Goal: Transaction & Acquisition: Purchase product/service

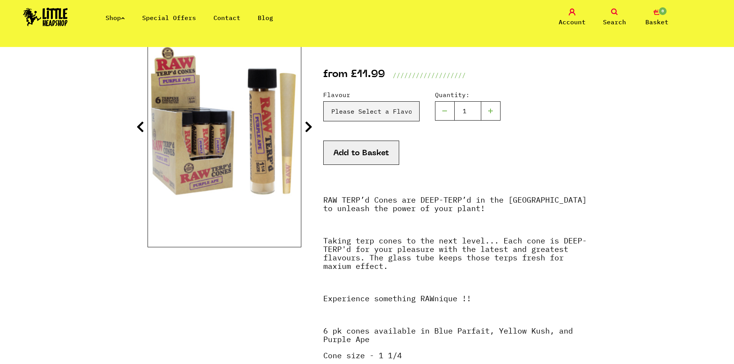
scroll to position [116, 0]
click at [373, 151] on button "Add to Basket" at bounding box center [361, 152] width 76 height 24
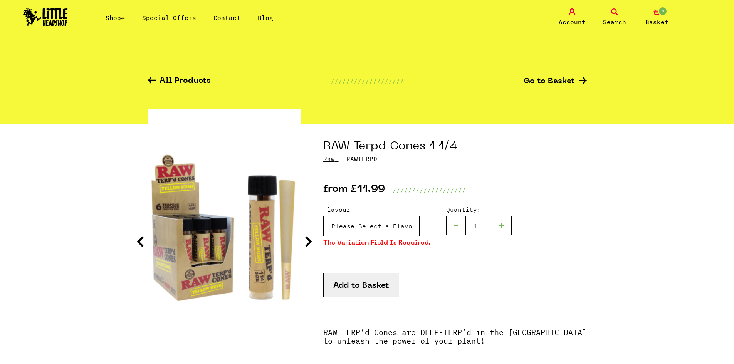
click at [409, 226] on select "Please Select a Flavour Yellow Kush - £11.99 Purple Ape - £11.99 Blue Parfait -…" at bounding box center [371, 226] width 96 height 20
select select "1661"
click at [323, 216] on select "Please Select a Flavour Yellow Kush - £11.99 Purple Ape - £11.99 Blue Parfait -…" at bounding box center [371, 226] width 96 height 20
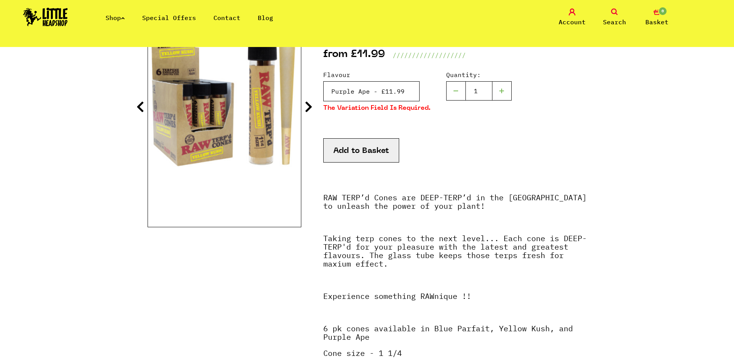
scroll to position [116, 0]
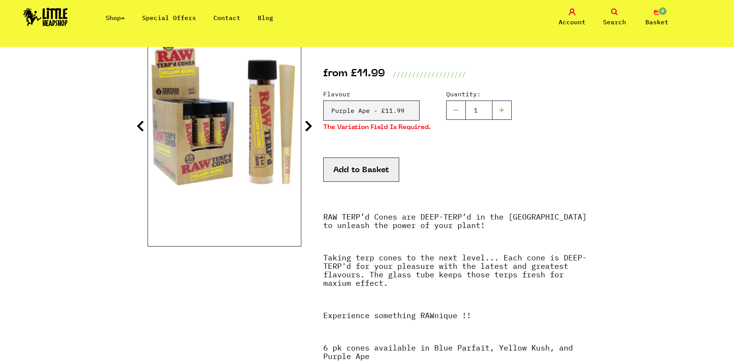
click at [366, 170] on button "Add to Basket" at bounding box center [361, 170] width 76 height 24
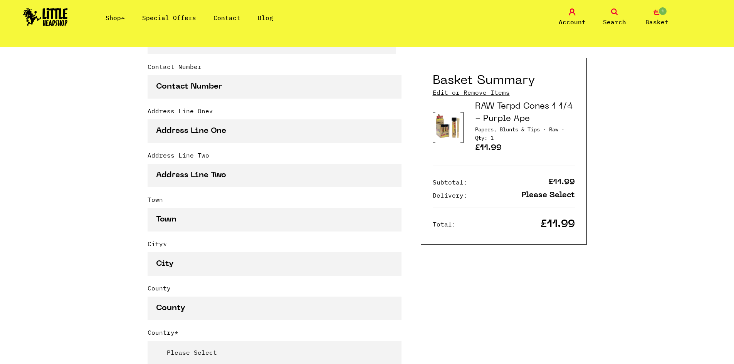
scroll to position [386, 0]
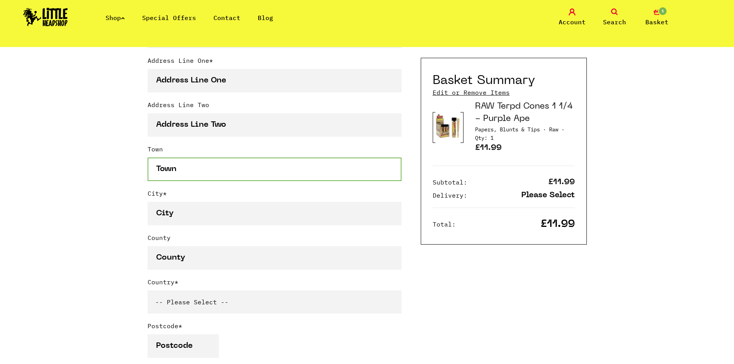
drag, startPoint x: 211, startPoint y: 170, endPoint x: 214, endPoint y: 163, distance: 7.3
click at [211, 170] on input "Town" at bounding box center [275, 170] width 254 height 24
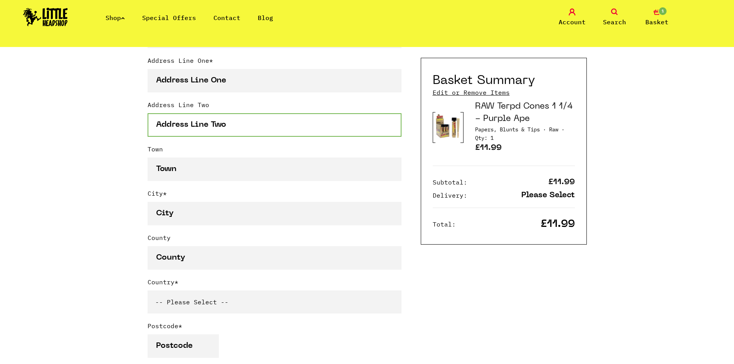
click at [234, 128] on input "Address Line Two" at bounding box center [275, 125] width 254 height 24
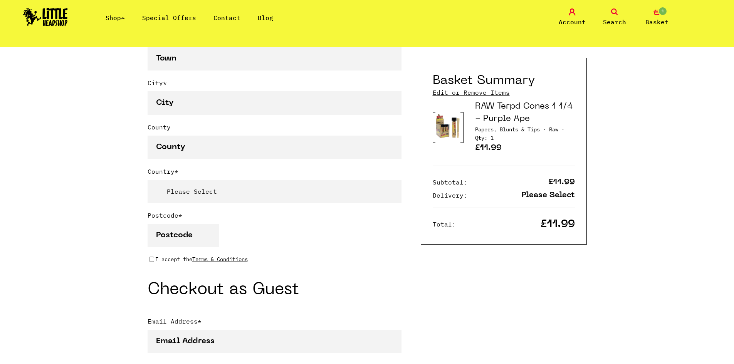
scroll to position [501, 0]
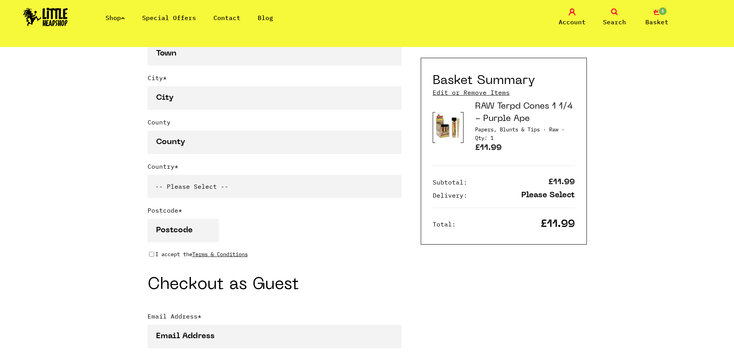
click at [231, 198] on select "-- Please Select -- [GEOGRAPHIC_DATA] [GEOGRAPHIC_DATA] [GEOGRAPHIC_DATA] [GEOG…" at bounding box center [275, 186] width 254 height 23
select select "76"
click at [148, 177] on select "-- Please Select -- United Kingdom Sweden Spain Slovenia Romania Portugal Polan…" at bounding box center [275, 186] width 254 height 23
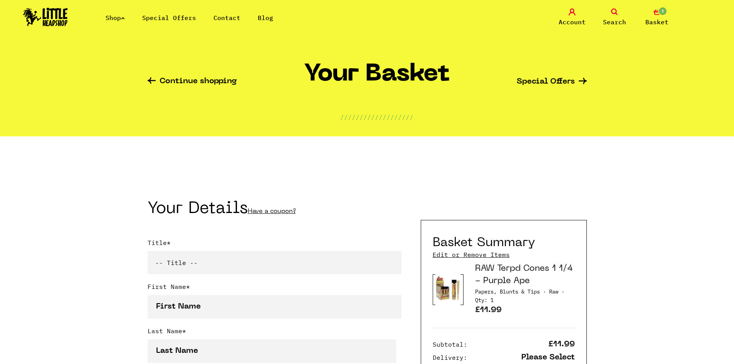
scroll to position [0, 0]
